Goal: Task Accomplishment & Management: Use online tool/utility

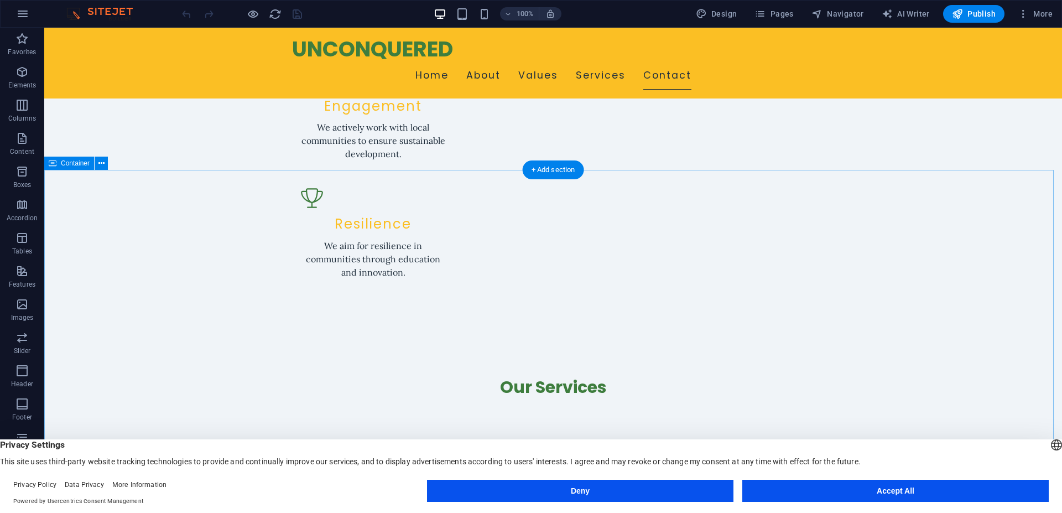
scroll to position [1459, 0]
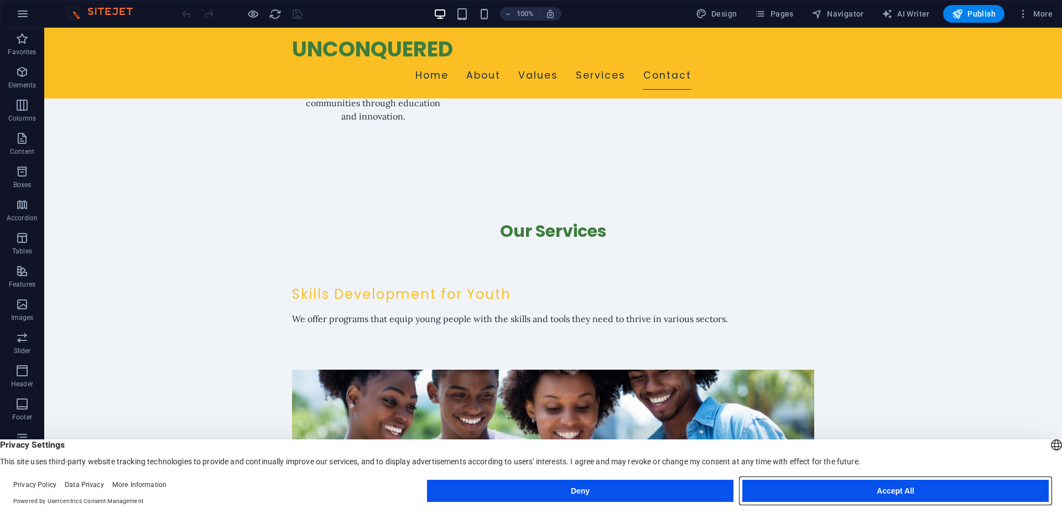
click at [844, 494] on button "Accept All" at bounding box center [895, 491] width 306 height 22
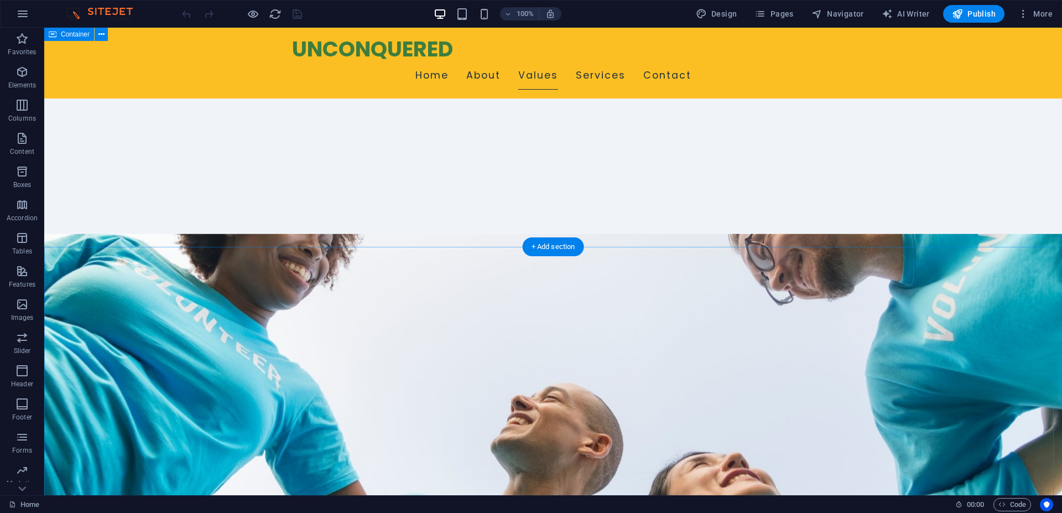
scroll to position [0, 0]
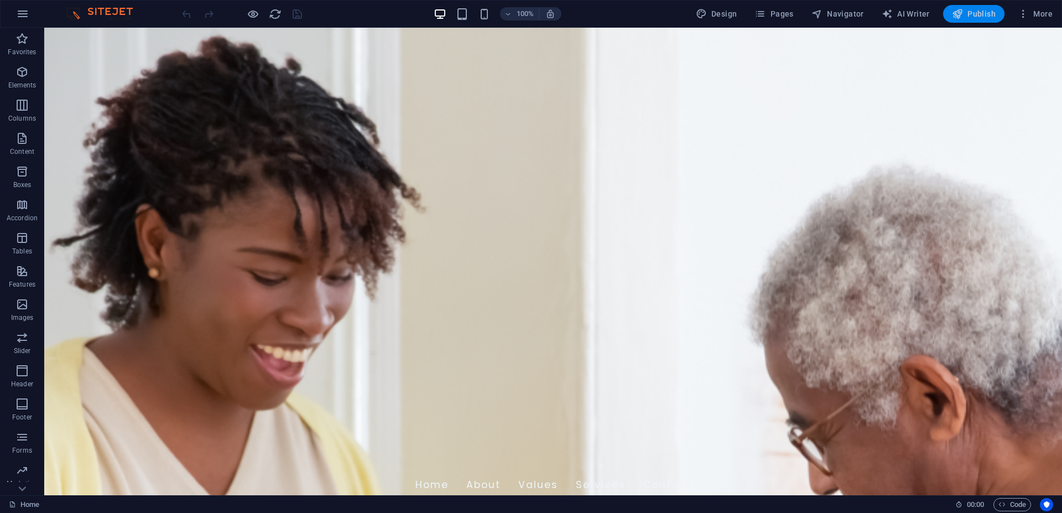
click at [971, 16] on span "Publish" at bounding box center [974, 13] width 44 height 11
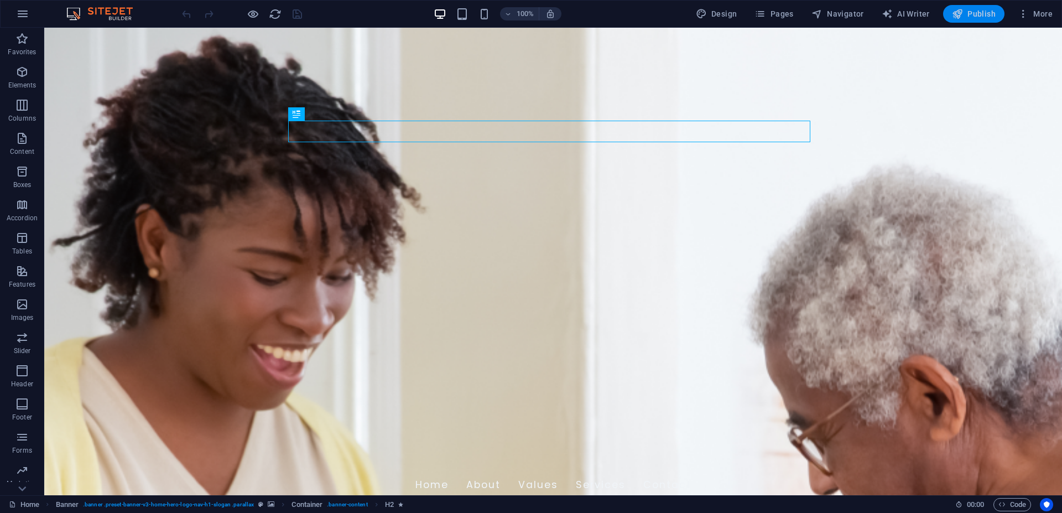
click at [976, 12] on span "Publish" at bounding box center [974, 13] width 44 height 11
click at [970, 18] on span "Publish" at bounding box center [974, 13] width 44 height 11
click at [441, 446] on div "UNCONQUERED" at bounding box center [553, 458] width 522 height 25
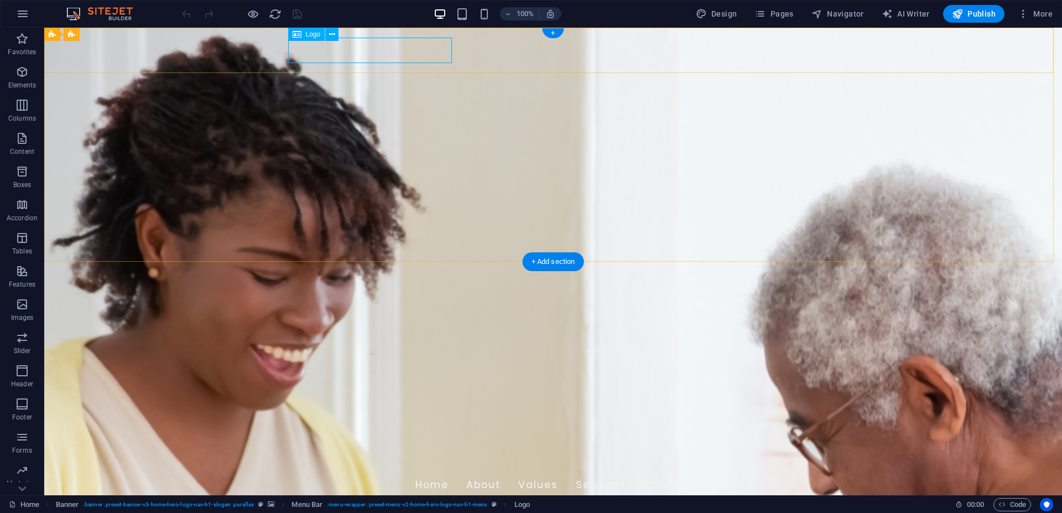
click at [424, 446] on div "UNCONQUERED" at bounding box center [553, 458] width 522 height 25
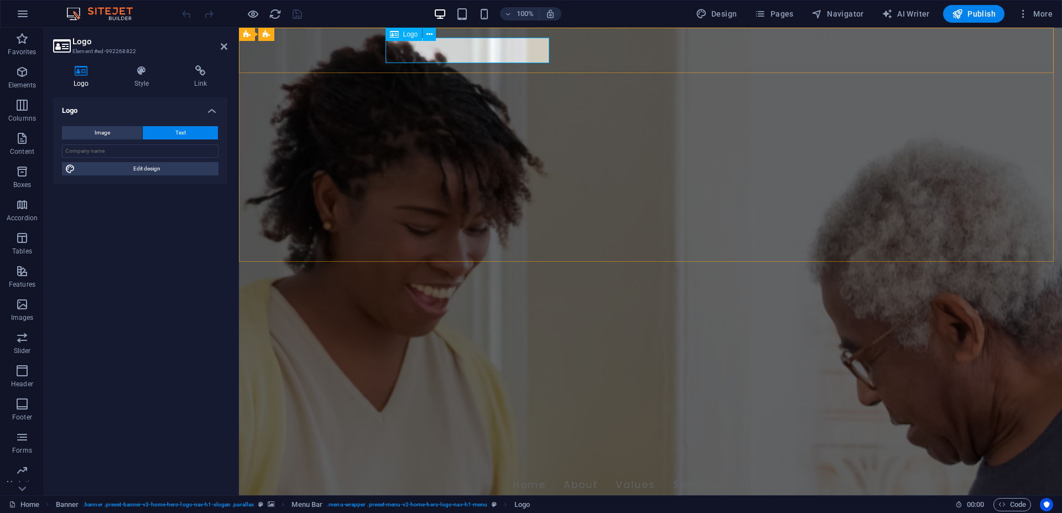
click at [532, 446] on div "UNCONQUERED" at bounding box center [650, 458] width 522 height 25
click at [136, 79] on h4 "Style" at bounding box center [144, 76] width 60 height 23
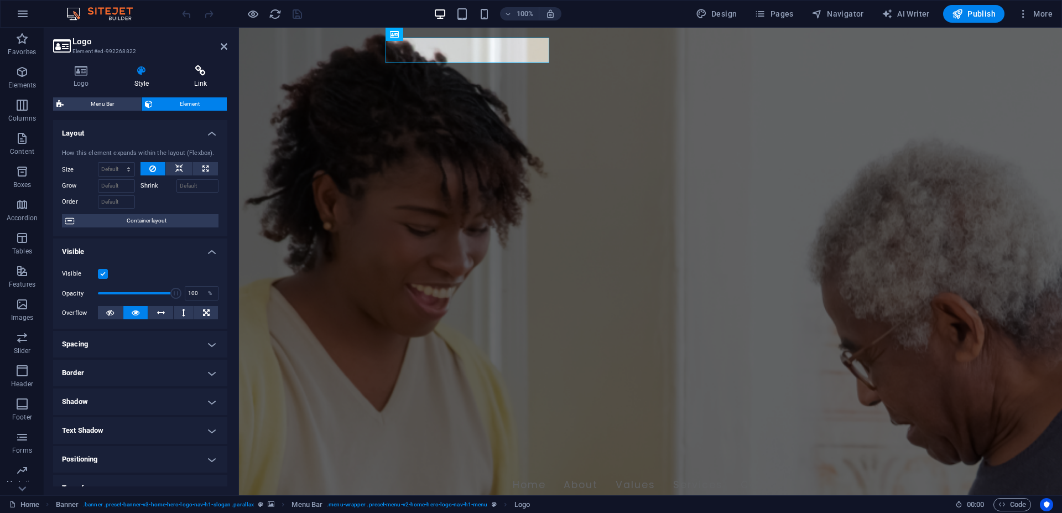
click at [204, 77] on h4 "Link" at bounding box center [201, 76] width 54 height 23
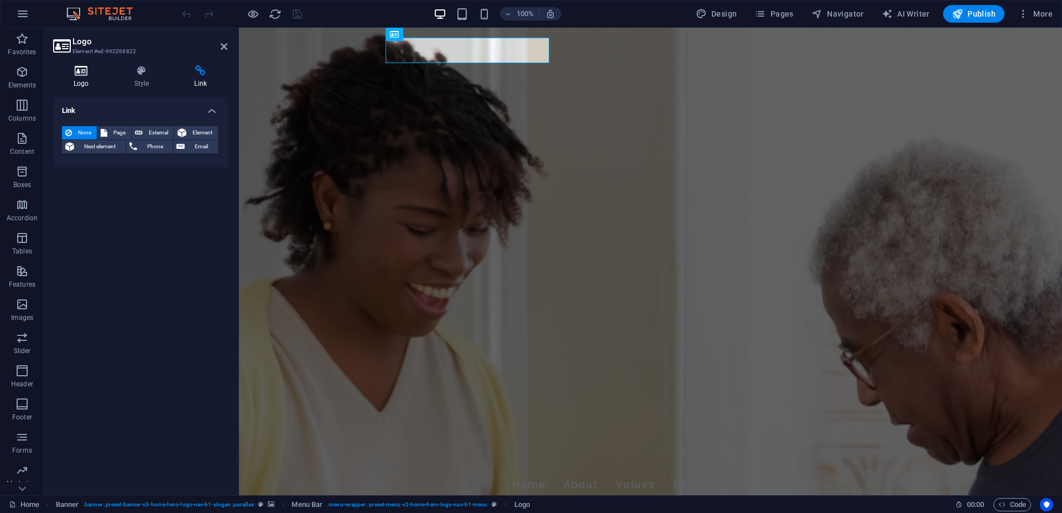
click at [74, 81] on h4 "Logo" at bounding box center [83, 76] width 61 height 23
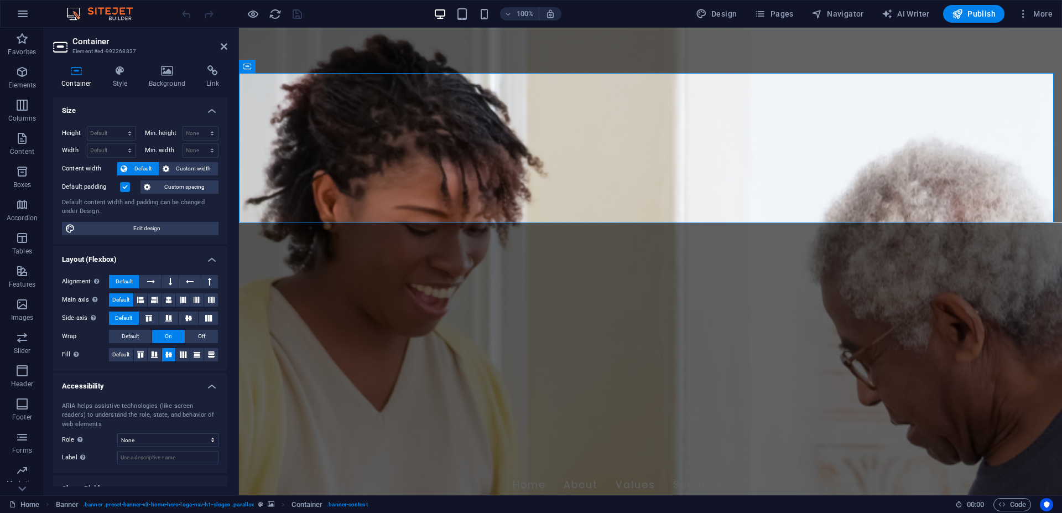
click at [297, 18] on div at bounding box center [242, 14] width 124 height 18
click at [272, 16] on icon "reload" at bounding box center [275, 14] width 13 height 13
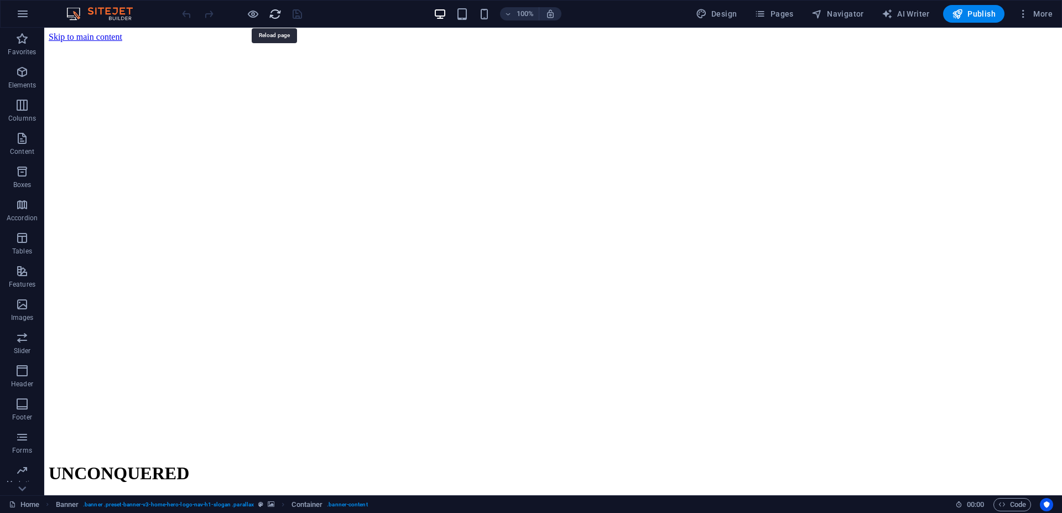
click at [272, 16] on icon "reload" at bounding box center [275, 14] width 13 height 13
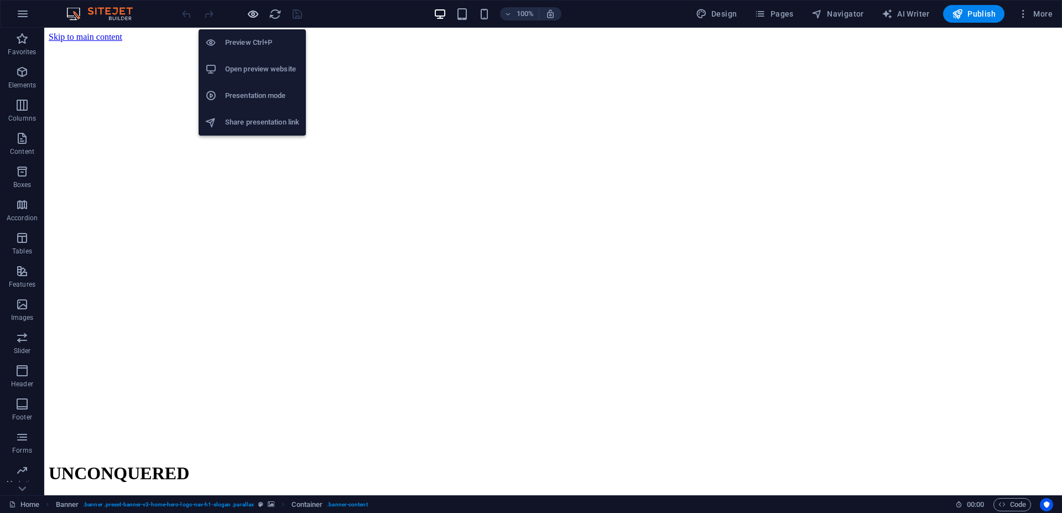
click at [251, 15] on icon "button" at bounding box center [253, 14] width 13 height 13
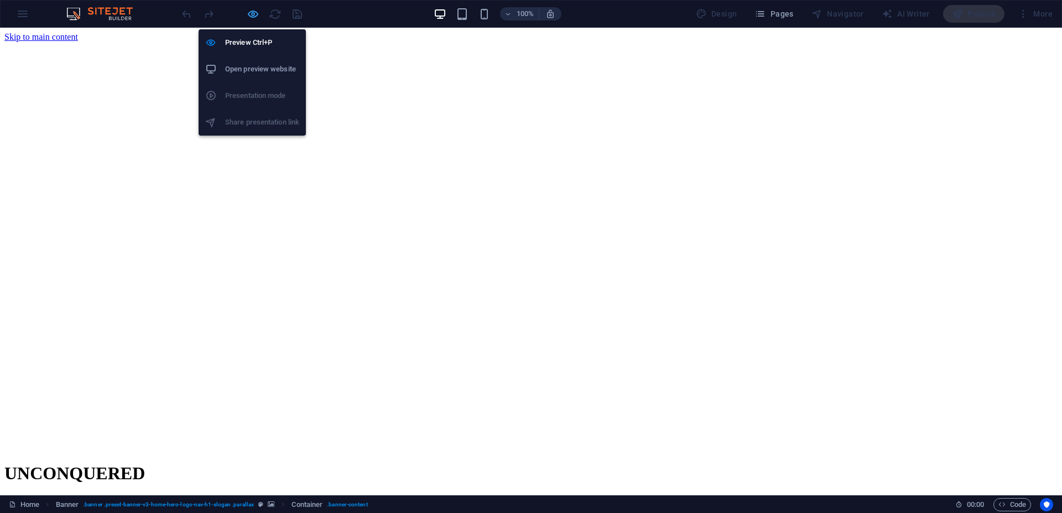
click at [251, 15] on icon "button" at bounding box center [253, 14] width 13 height 13
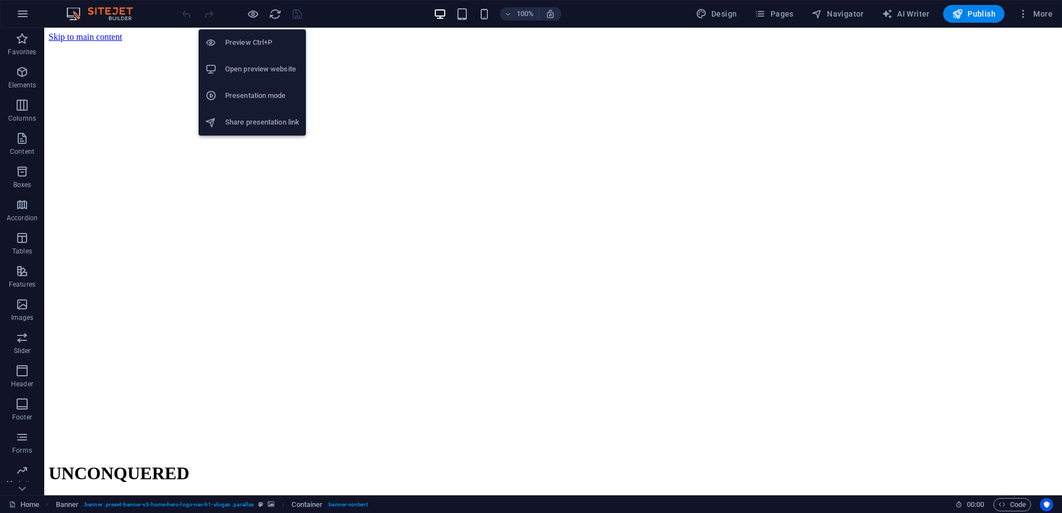
click at [281, 77] on li "Open preview website" at bounding box center [252, 69] width 107 height 27
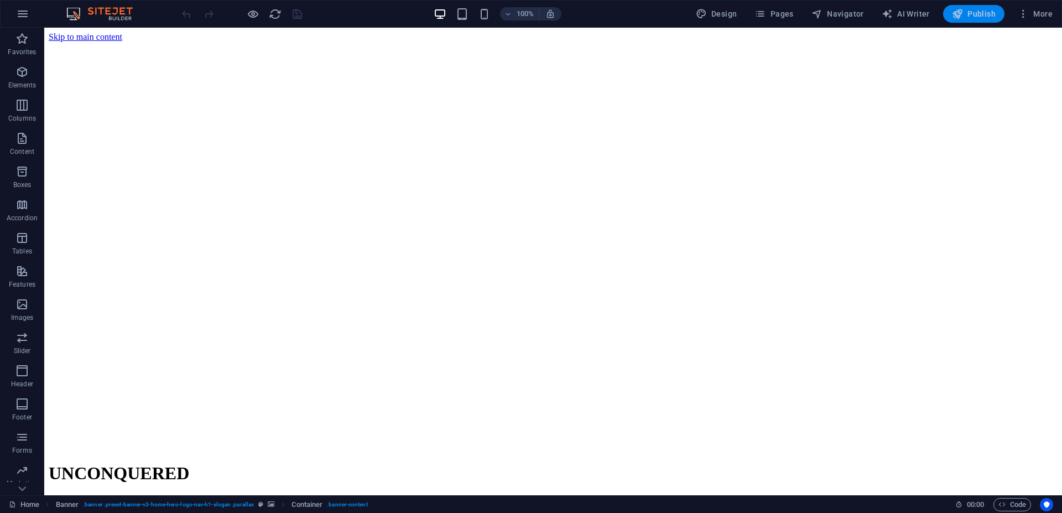
click at [968, 14] on span "Publish" at bounding box center [974, 13] width 44 height 11
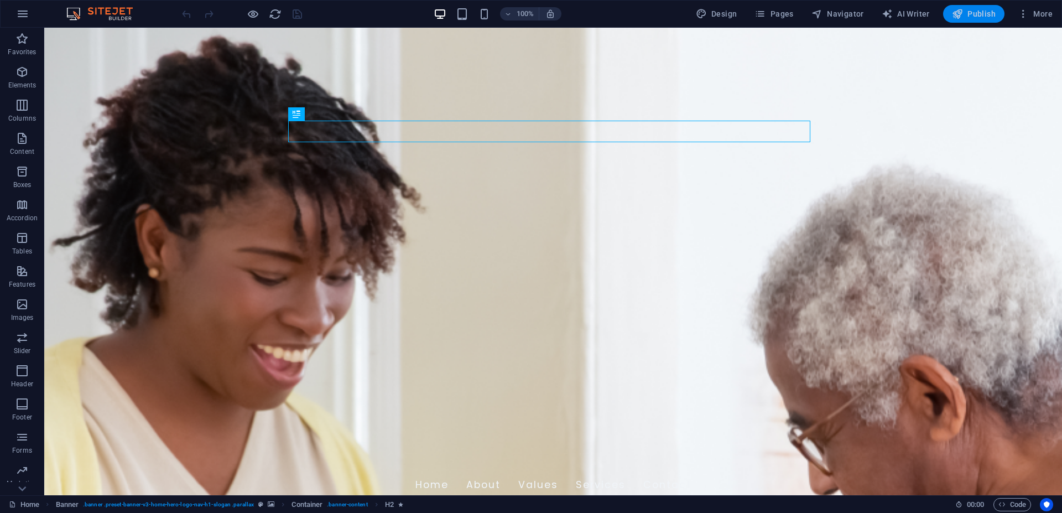
click at [983, 15] on span "Publish" at bounding box center [974, 13] width 44 height 11
click at [979, 15] on span "Publish" at bounding box center [974, 13] width 44 height 11
